Goal: Transaction & Acquisition: Purchase product/service

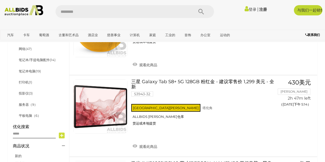
scroll to position [231, 0]
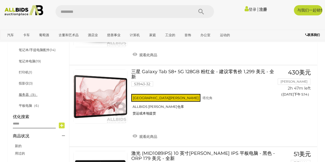
click at [24, 92] on font "服务器" at bounding box center [24, 94] width 10 height 4
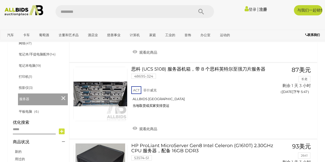
scroll to position [205, 0]
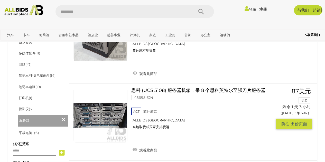
click at [208, 88] on link "思科 (UCS 5108) 服务器机箱，带 8 个思科英特尔至强刀片服务器 48695-324 ACT 菲什威克 ALLBIDS 菲什威克展厅" at bounding box center [203, 110] width 137 height 45
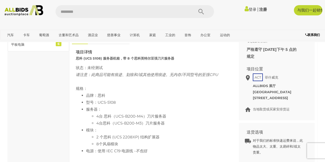
scroll to position [231, 0]
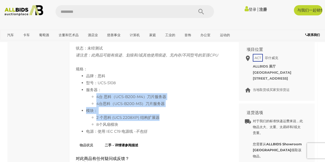
drag, startPoint x: 97, startPoint y: 93, endPoint x: 171, endPoint y: 114, distance: 76.7
click at [171, 114] on ul "品牌：思科 型号：UCS-5108 服务器： 4台 思科（UCS-B200-M4）刀片服务器 4台思科（UCS-B200-M3）刀片服务器 模块： 2 个思科…" at bounding box center [151, 103] width 151 height 62
click at [171, 119] on li "2 个思科 (UCS 2208XP) 结构扩展器" at bounding box center [161, 117] width 131 height 7
drag, startPoint x: 167, startPoint y: 120, endPoint x: 98, endPoint y: 87, distance: 76.7
click at [98, 87] on ul "品牌：思科 型号：UCS-5108 服务器： 4台 思科（UCS-B200-M4）刀片服务器 4台思科（UCS-B200-M3）刀片服务器 模块： 2 个思科…" at bounding box center [151, 103] width 151 height 62
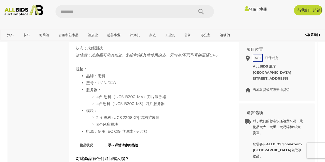
click at [138, 124] on li "8个风扇模块" at bounding box center [161, 124] width 131 height 7
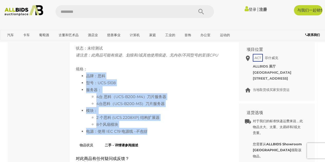
drag, startPoint x: 151, startPoint y: 131, endPoint x: 88, endPoint y: 73, distance: 86.3
click at [86, 74] on ul "品牌：思科 型号：UCS-5108 服务器： 4台 思科（UCS-B200-M4）刀片服务器 4台思科（UCS-B200-M3）刀片服务器 模块： 2 个思科…" at bounding box center [151, 103] width 151 height 62
click at [148, 107] on li "模块： 2 个思科 (UCS 2208XP) 结构扩展器 8个风扇模块" at bounding box center [156, 117] width 141 height 21
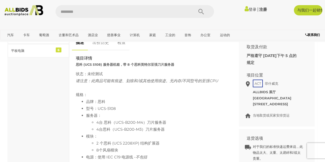
scroll to position [128, 0]
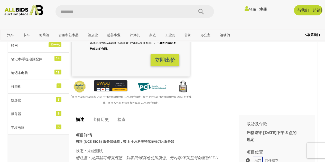
click at [101, 122] on font "出价历史" at bounding box center [100, 119] width 16 height 5
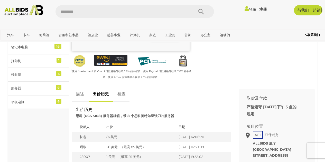
scroll to position [231, 0]
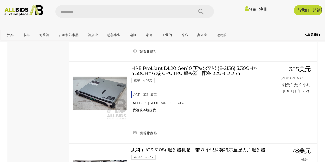
scroll to position [357, 0]
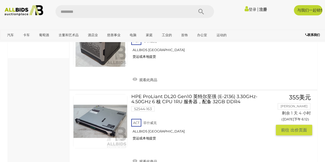
click at [149, 94] on link "HPE ProLiant DL20 Gen10 英特尔至强 (E-2136) 3.30GHz-4.50GHz 6 核 CPU 1RU 服务器，配备 32GB …" at bounding box center [203, 119] width 137 height 50
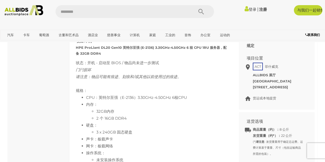
scroll to position [154, 0]
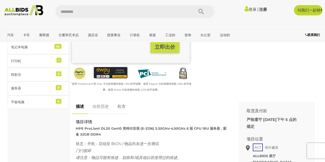
click at [99, 110] on link "出价历史" at bounding box center [101, 106] width 24 height 15
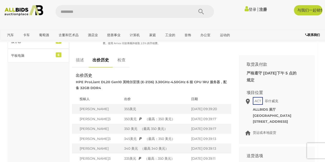
scroll to position [180, 0]
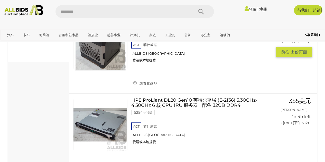
scroll to position [331, 0]
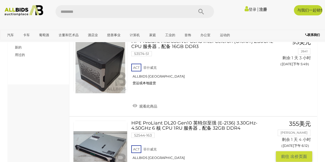
click at [190, 121] on link "HPE ProLiant DL20 Gen10 英特尔至强 (E-2136) 3.30GHz-4.50GHz 6 核 CPU 1RU 服务器，配备 32GB …" at bounding box center [203, 146] width 137 height 50
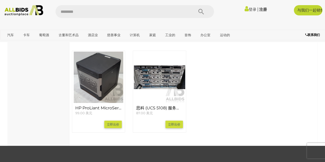
scroll to position [488, 0]
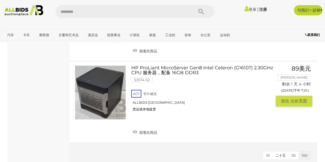
scroll to position [754, 0]
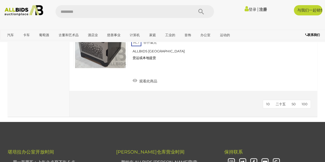
click at [303, 102] on font "100" at bounding box center [304, 104] width 6 height 4
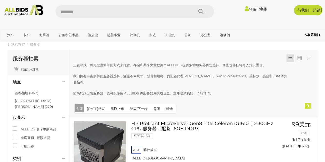
scroll to position [61, 0]
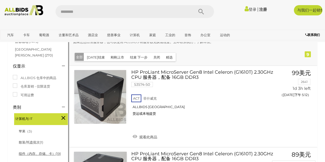
click at [40, 151] on font "组件（内存、存储、卡）" at bounding box center [37, 153] width 37 height 4
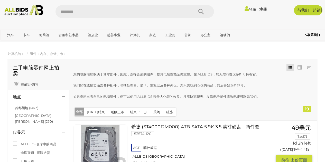
scroll to position [26, 0]
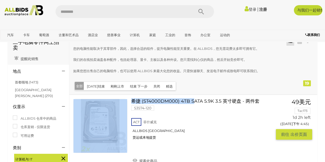
drag, startPoint x: 260, startPoint y: 95, endPoint x: 289, endPoint y: 104, distance: 30.7
click at [194, 98] on div "希捷 (ST4000DM000) 4TB SATA 5.9K 3.5 英寸硬盘 - 两件套 53574-120 ACT 菲什威克 49美元" at bounding box center [192, 133] width 255 height 76
click at [247, 112] on link "希捷 (ST4000DM000) 4TB SATA 5.9K 3.5 英寸硬盘 - 两件套 53574-120 ACT 菲什威克" at bounding box center [203, 121] width 137 height 45
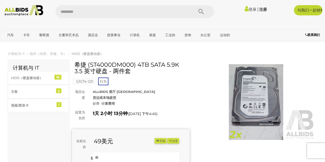
drag, startPoint x: 169, startPoint y: 70, endPoint x: 76, endPoint y: 65, distance: 92.8
click at [76, 65] on h1 "希捷 (ST4000DM000) 4TB SATA 5.9K 3.5 英寸硬盘 - 两件套" at bounding box center [131, 68] width 114 height 13
copy font "希捷 (ST4000DM000) 4TB SATA 5.9K 3.5 英寸硬盘 - 两件套"
click at [137, 82] on div "53574-120 行为" at bounding box center [131, 74] width 118 height 25
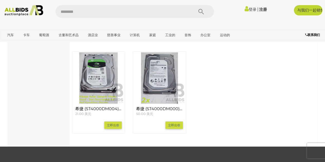
scroll to position [488, 0]
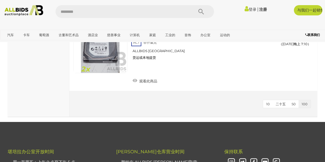
scroll to position [1505, 0]
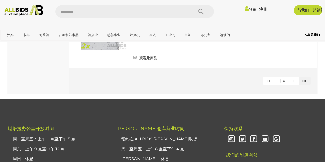
click at [281, 84] on button "二十五" at bounding box center [280, 81] width 16 height 8
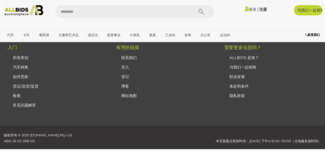
scroll to position [68, 0]
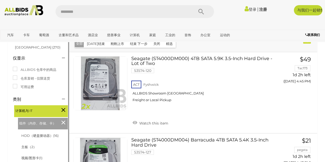
scroll to position [93, 0]
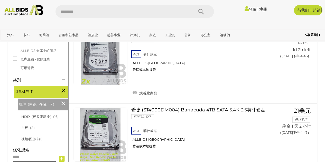
click at [64, 87] on icon at bounding box center [63, 90] width 4 height 7
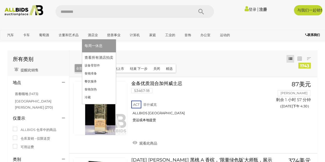
click at [85, 38] on link "酒店业" at bounding box center [92, 35] width 17 height 8
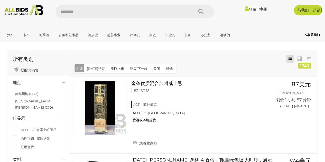
click at [87, 8] on input "text" at bounding box center [121, 11] width 133 height 13
type input "***"
